Goal: Task Accomplishment & Management: Manage account settings

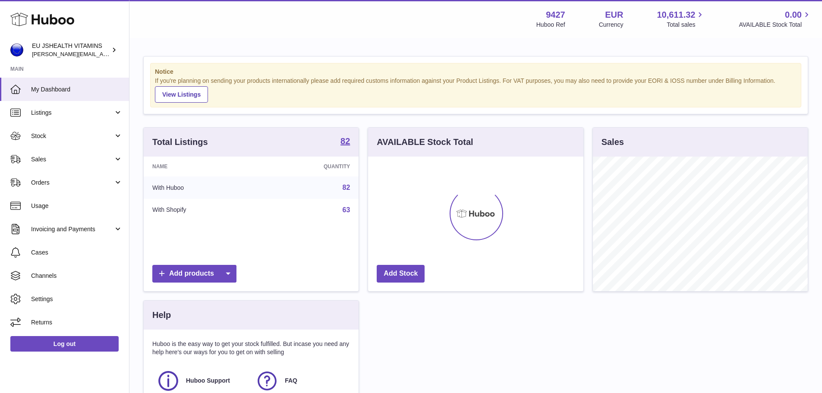
scroll to position [135, 215]
click at [43, 138] on span "Stock" at bounding box center [72, 136] width 82 height 8
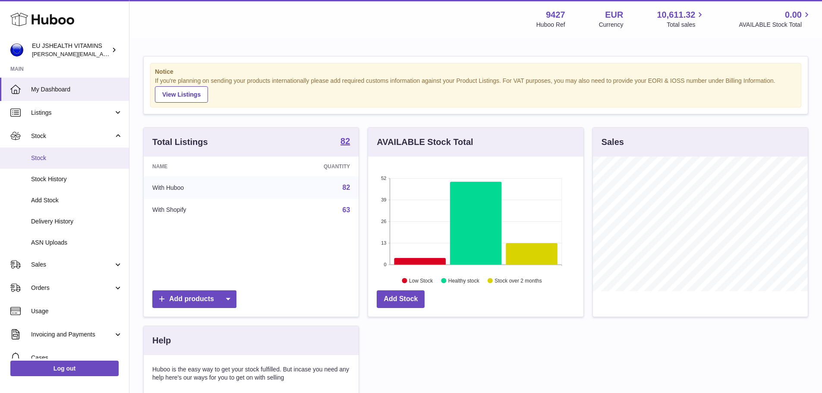
click at [44, 158] on span "Stock" at bounding box center [76, 158] width 91 height 8
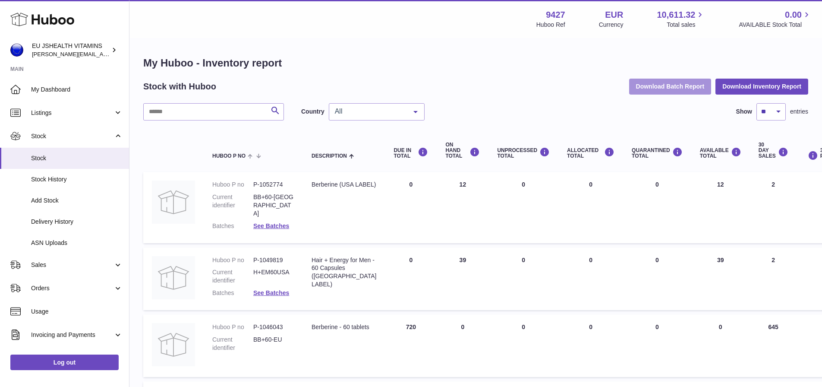
click at [656, 84] on button "Download Batch Report" at bounding box center [670, 87] width 82 height 16
click at [738, 82] on button "Download Inventory Report" at bounding box center [761, 87] width 93 height 16
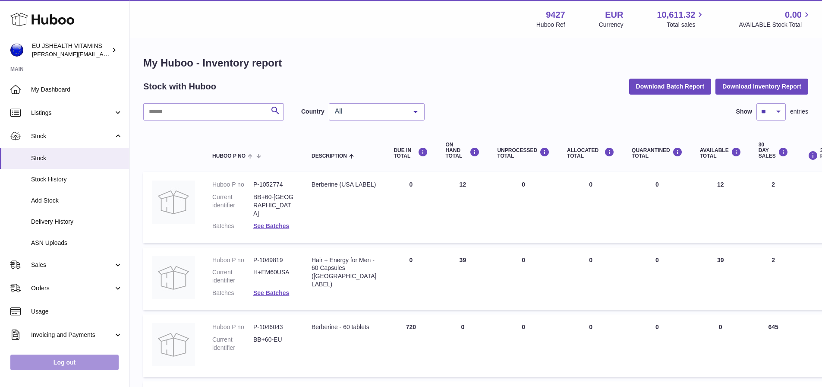
click at [68, 370] on link "Log out" at bounding box center [64, 362] width 108 height 16
